Goal: Task Accomplishment & Management: Manage account settings

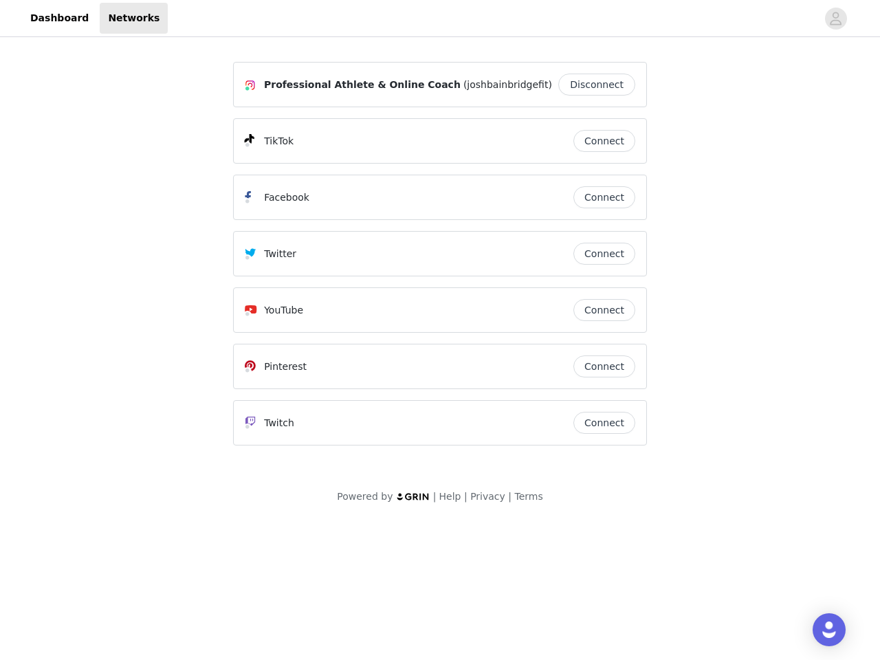
click at [440, 260] on div "Twitter" at bounding box center [409, 254] width 329 height 17
click at [440, 19] on div at bounding box center [492, 18] width 649 height 31
click at [836, 19] on icon "avatar" at bounding box center [836, 19] width 13 height 22
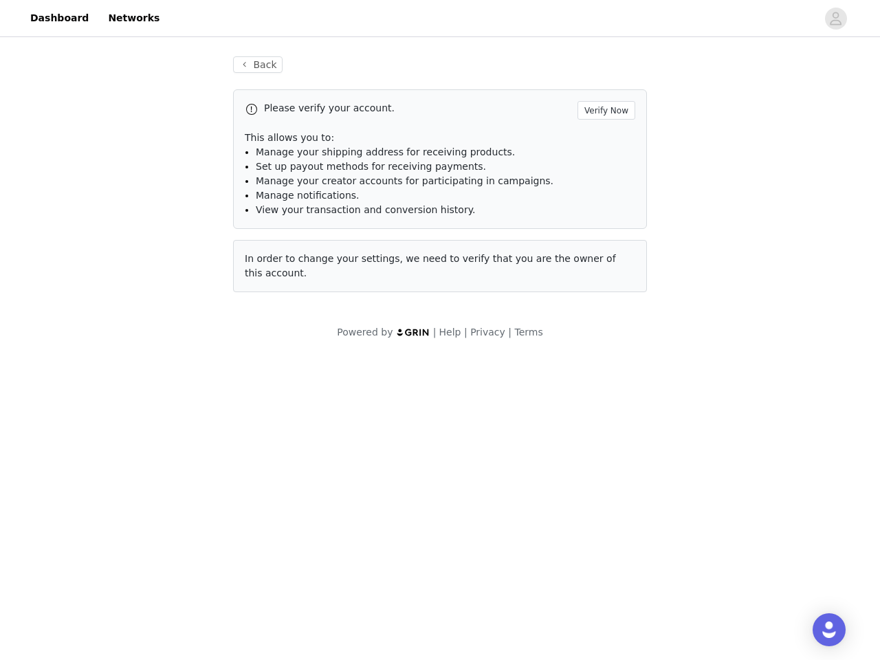
click at [605, 141] on p "This allows you to:" at bounding box center [440, 138] width 391 height 14
click at [605, 197] on li "Manage notifications." at bounding box center [446, 195] width 380 height 14
click at [605, 254] on span "In order to change your settings, we need to verify that you are the owner of t…" at bounding box center [430, 265] width 371 height 25
click at [605, 310] on div "Back Please verify your account. Verify Now This allows you to: Manage your shi…" at bounding box center [440, 182] width 447 height 285
click at [605, 367] on body "Dashboard Networks Back Please verify your account. Verify Now This allows you …" at bounding box center [440, 330] width 880 height 660
